Goal: Communication & Community: Share content

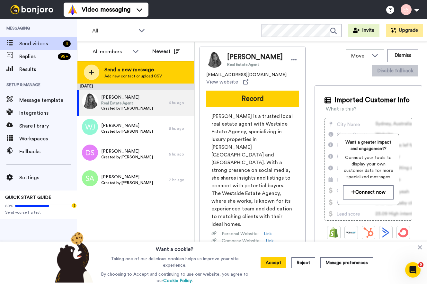
click at [139, 74] on span "Add new contact or upload CSV" at bounding box center [134, 76] width 58 height 5
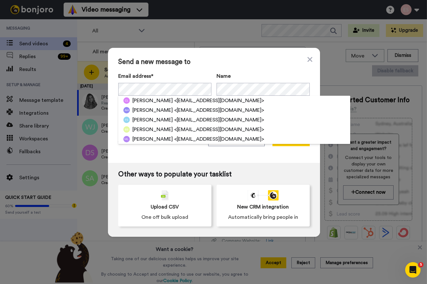
click at [233, 64] on span "Send a new message to" at bounding box center [214, 62] width 192 height 8
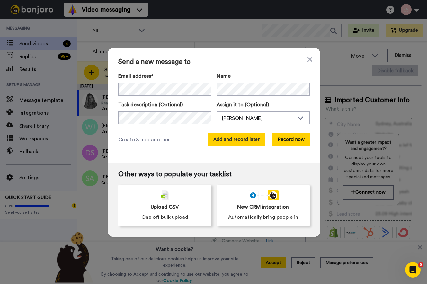
click at [242, 136] on button "Add and record later" at bounding box center [236, 139] width 57 height 13
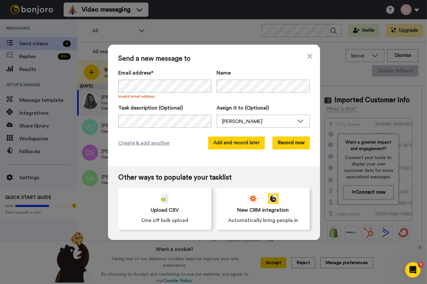
click at [248, 146] on button "Add and record later" at bounding box center [236, 143] width 57 height 13
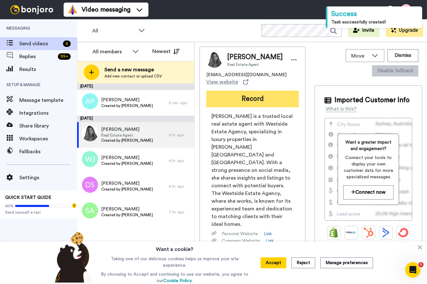
click at [238, 96] on button "Record" at bounding box center [253, 99] width 93 height 17
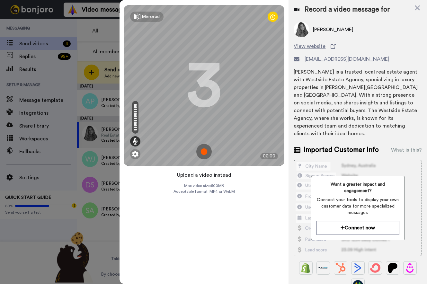
click at [205, 174] on button "Upload a video instead" at bounding box center [204, 175] width 58 height 8
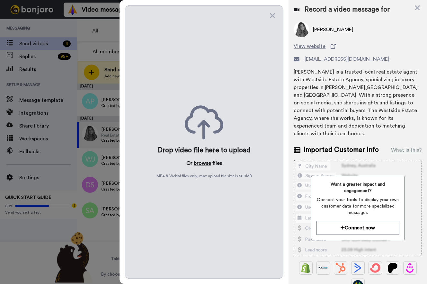
click at [206, 163] on button "browse" at bounding box center [202, 164] width 17 height 8
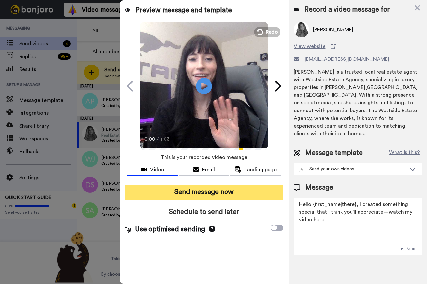
click at [189, 192] on button "Send message now" at bounding box center [204, 192] width 159 height 15
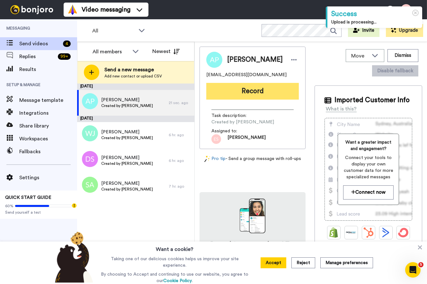
click at [254, 90] on button "Record" at bounding box center [253, 91] width 93 height 17
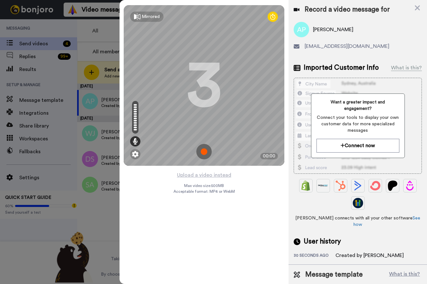
click at [203, 171] on div "Mirrored Redo 3 00:00" at bounding box center [204, 85] width 169 height 171
click at [205, 173] on button "Upload a video instead" at bounding box center [204, 175] width 58 height 8
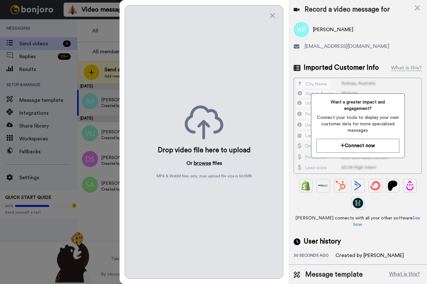
click at [207, 162] on button "browse" at bounding box center [202, 164] width 17 height 8
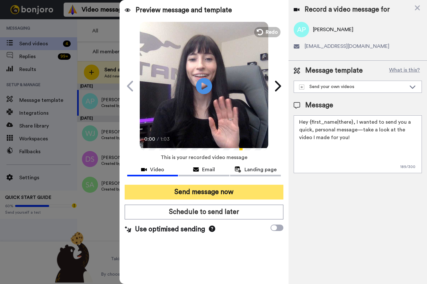
click at [190, 192] on button "Send message now" at bounding box center [204, 192] width 159 height 15
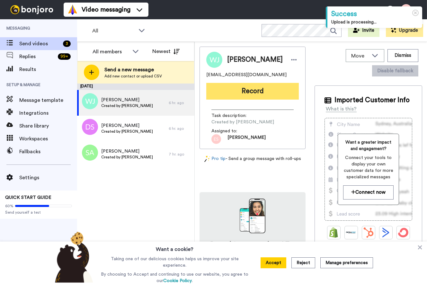
click at [249, 94] on button "Record" at bounding box center [253, 91] width 93 height 17
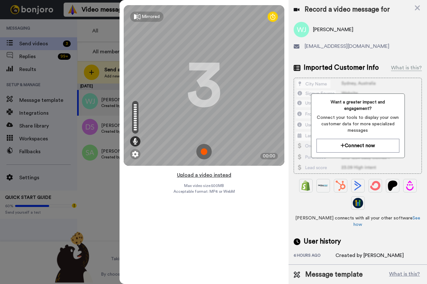
click at [216, 174] on button "Upload a video instead" at bounding box center [204, 175] width 58 height 8
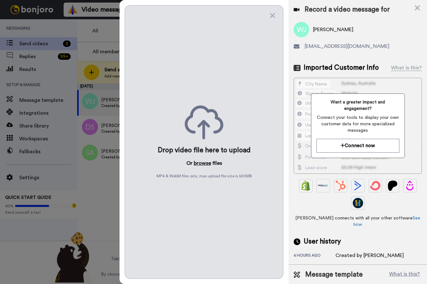
click at [207, 165] on button "browse" at bounding box center [202, 164] width 17 height 8
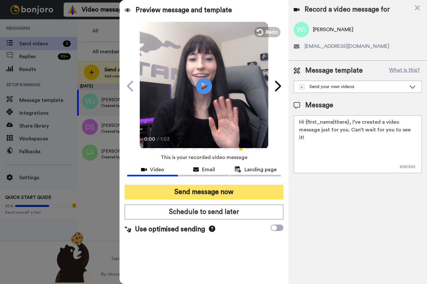
click at [197, 188] on button "Send message now" at bounding box center [204, 192] width 159 height 15
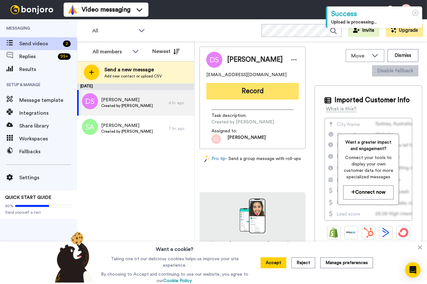
click at [247, 89] on button "Record" at bounding box center [253, 91] width 93 height 17
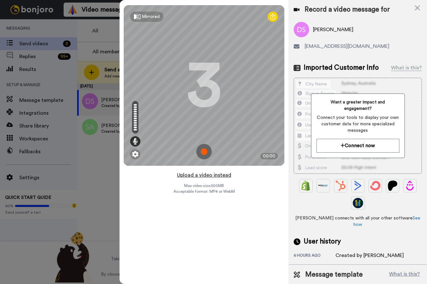
click at [201, 173] on button "Upload a video instead" at bounding box center [204, 175] width 58 height 8
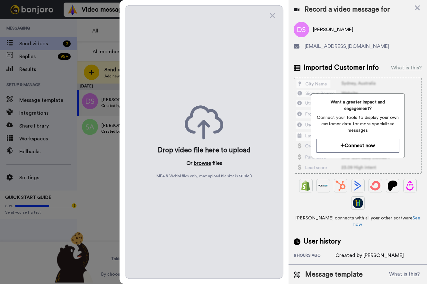
click at [201, 164] on button "browse" at bounding box center [202, 164] width 17 height 8
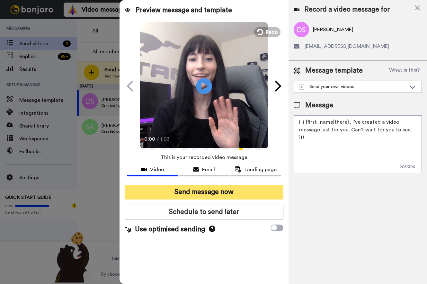
click at [217, 190] on button "Send message now" at bounding box center [204, 192] width 159 height 15
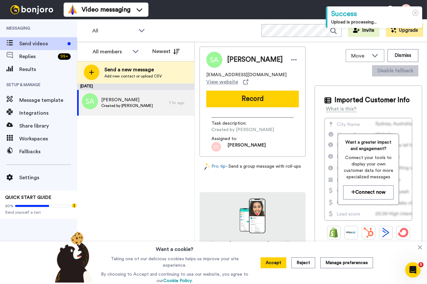
click at [253, 92] on button "Record" at bounding box center [253, 99] width 93 height 17
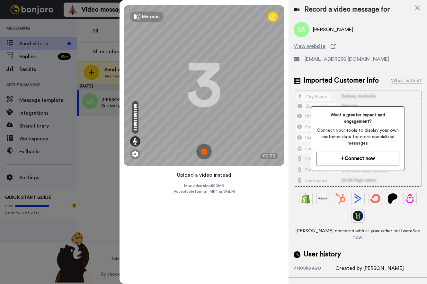
click at [201, 173] on button "Upload a video instead" at bounding box center [204, 175] width 58 height 8
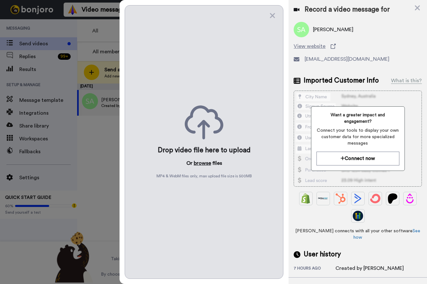
click at [203, 160] on button "browse" at bounding box center [202, 164] width 17 height 8
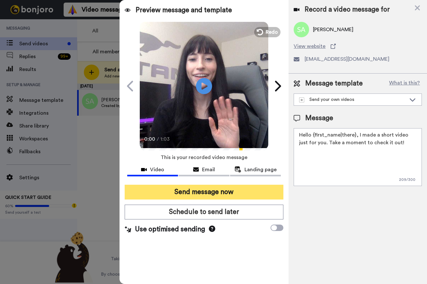
click at [185, 191] on button "Send message now" at bounding box center [204, 192] width 159 height 15
